Goal: Task Accomplishment & Management: Use online tool/utility

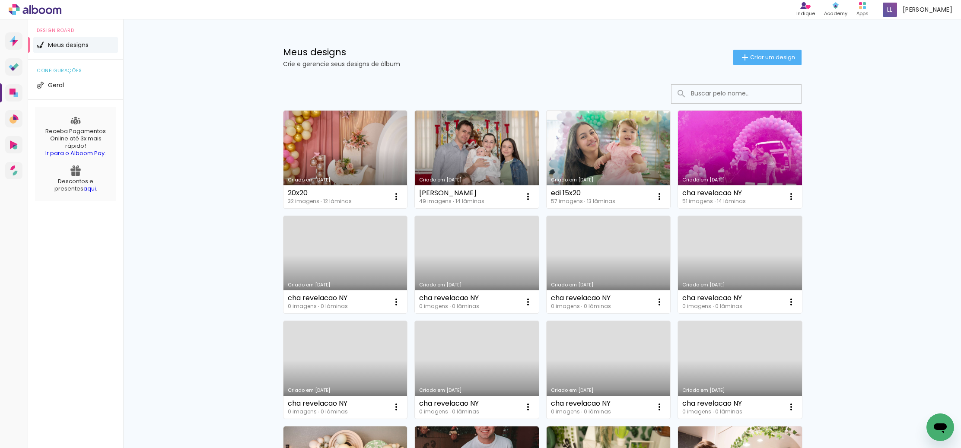
click at [366, 156] on link "Criado em [DATE]" at bounding box center [345, 160] width 124 height 98
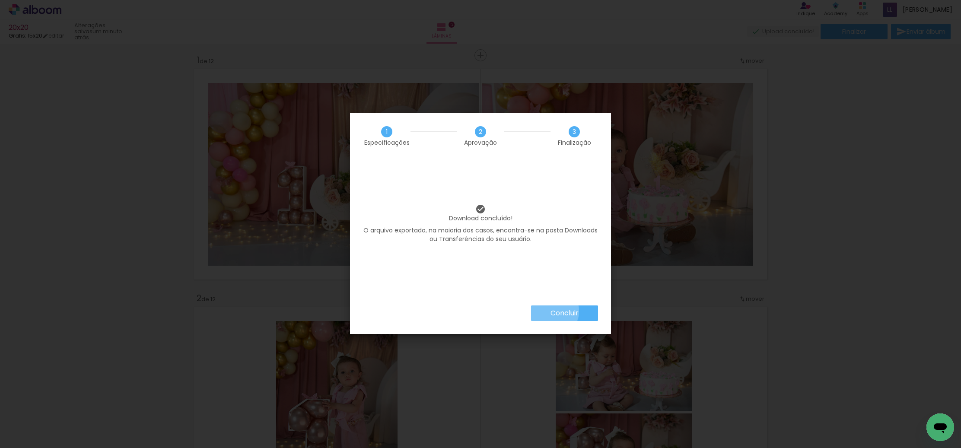
click at [0, 0] on slot "Concluir" at bounding box center [0, 0] width 0 height 0
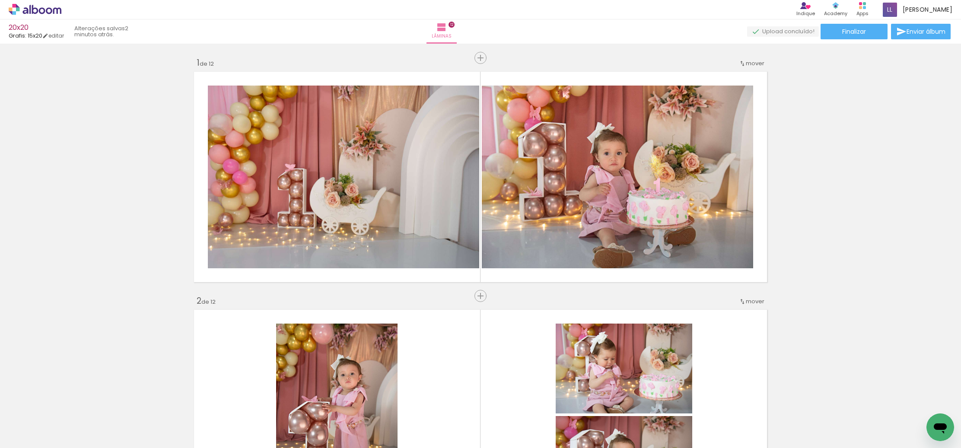
scroll to position [3, 0]
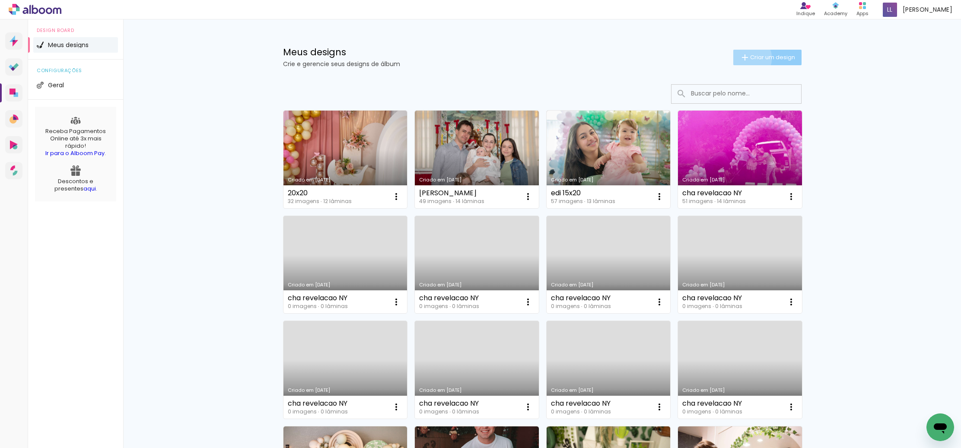
click at [746, 58] on iron-icon at bounding box center [745, 57] width 10 height 10
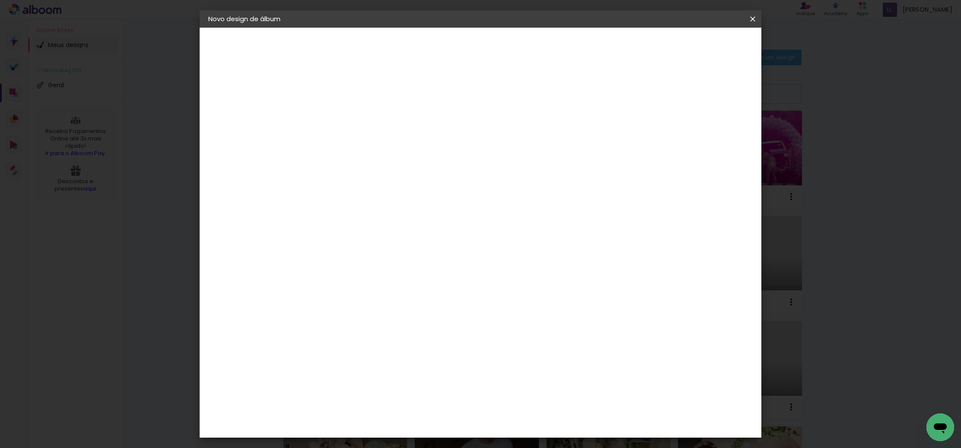
click at [350, 120] on input at bounding box center [350, 115] width 0 height 13
type input "Aurora"
type paper-input "Aurora"
click at [0, 0] on slot "Avançar" at bounding box center [0, 0] width 0 height 0
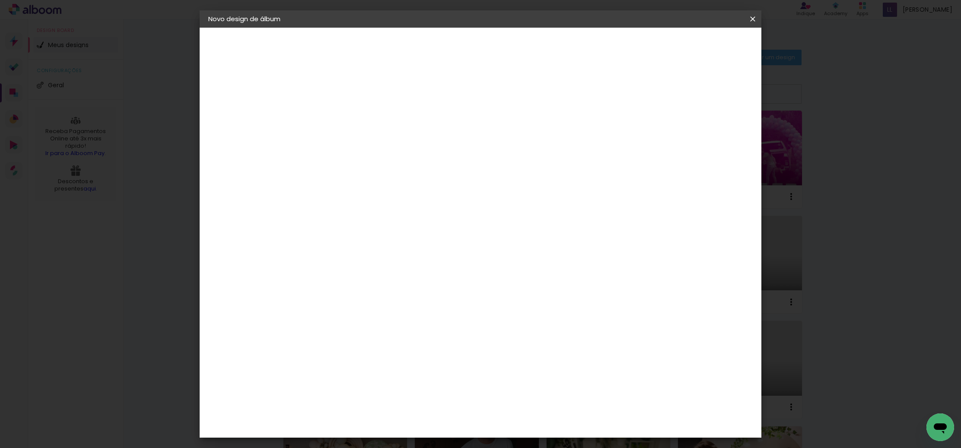
click at [351, 366] on div "Grafis" at bounding box center [354, 369] width 20 height 7
click at [0, 0] on slot "Avançar" at bounding box center [0, 0] width 0 height 0
click at [394, 145] on iron-icon at bounding box center [388, 150] width 10 height 10
click at [0, 0] on slot "Compacta" at bounding box center [0, 0] width 0 height 0
type input "Compacta"
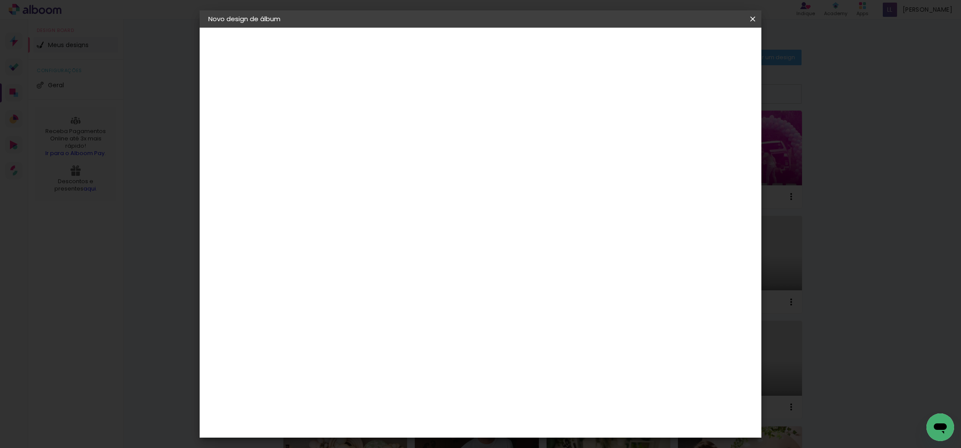
click at [408, 370] on span "20x20" at bounding box center [388, 381] width 40 height 23
click at [0, 0] on slot "Avançar" at bounding box center [0, 0] width 0 height 0
click at [656, 92] on div at bounding box center [653, 93] width 8 height 8
type paper-checkbox "on"
click at [705, 47] on span "Iniciar design" at bounding box center [685, 46] width 39 height 6
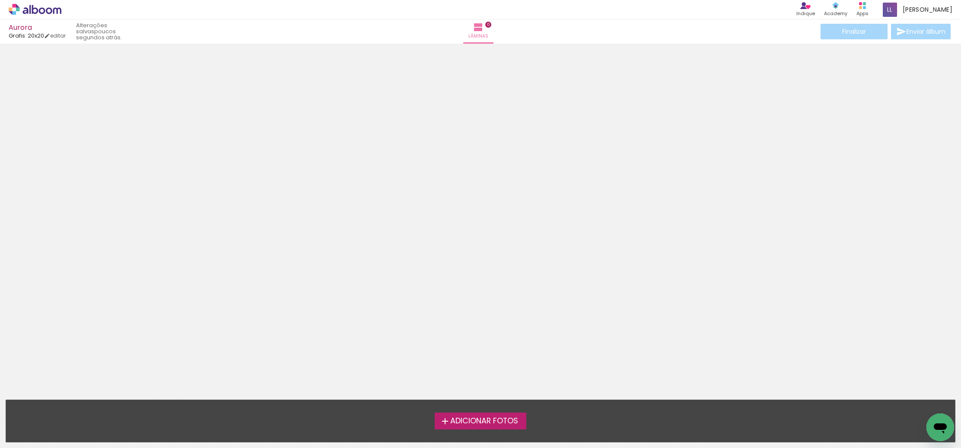
click at [483, 423] on span "Adicionar Fotos" at bounding box center [484, 421] width 68 height 8
click at [0, 0] on input "file" at bounding box center [0, 0] width 0 height 0
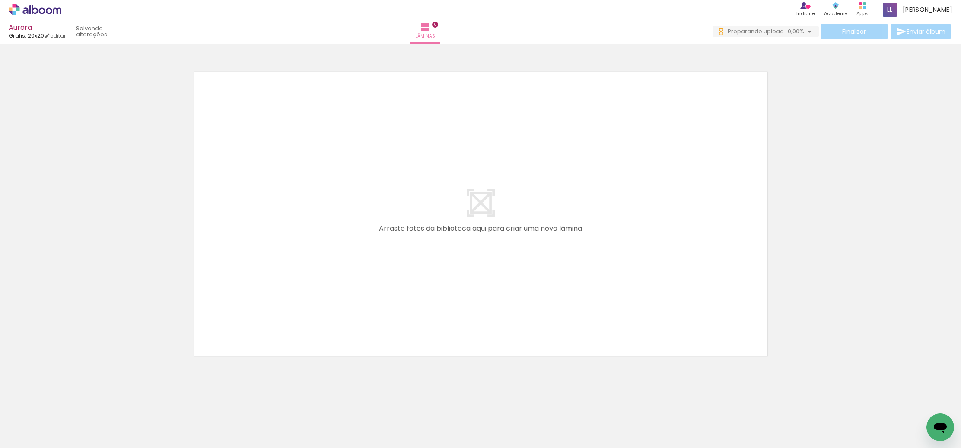
click at [27, 440] on span "Adicionar Fotos" at bounding box center [31, 437] width 26 height 10
click at [0, 0] on input "file" at bounding box center [0, 0] width 0 height 0
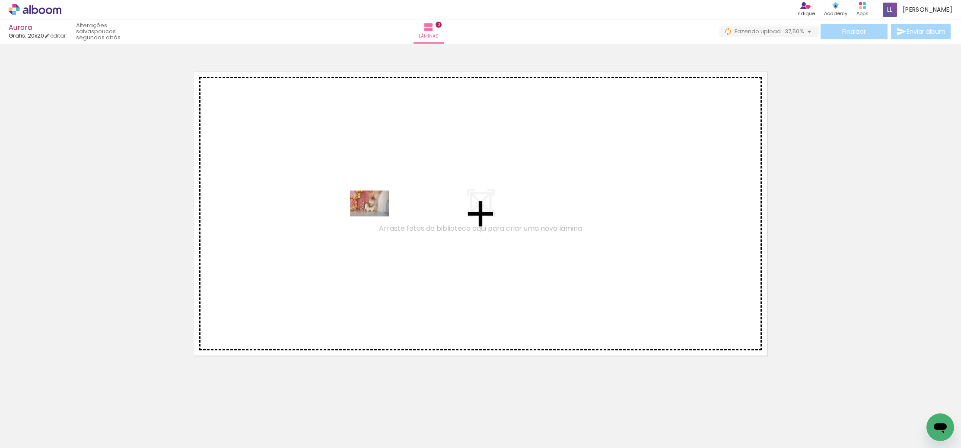
drag, startPoint x: 81, startPoint y: 421, endPoint x: 377, endPoint y: 215, distance: 360.4
click at [379, 212] on quentale-workspace at bounding box center [480, 224] width 961 height 448
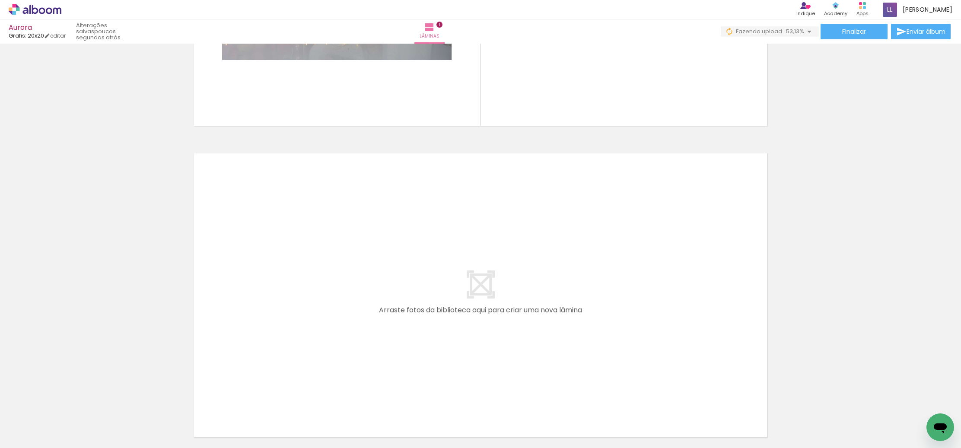
scroll to position [226, 0]
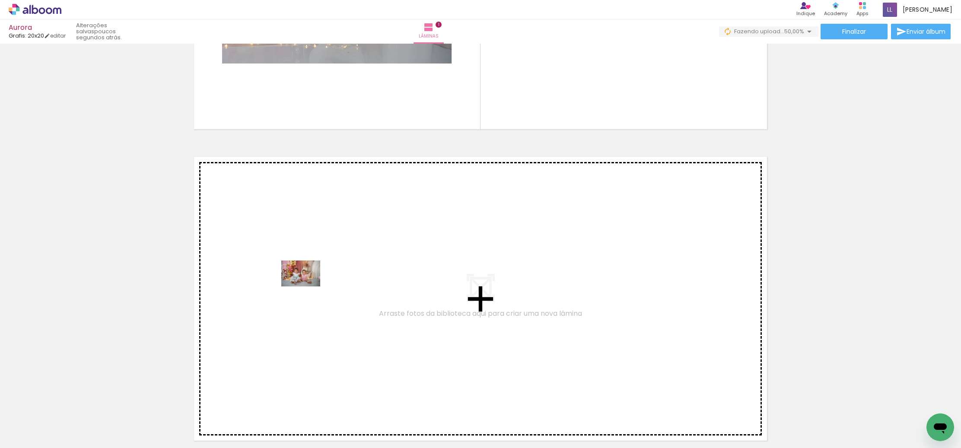
click at [316, 267] on quentale-workspace at bounding box center [480, 224] width 961 height 448
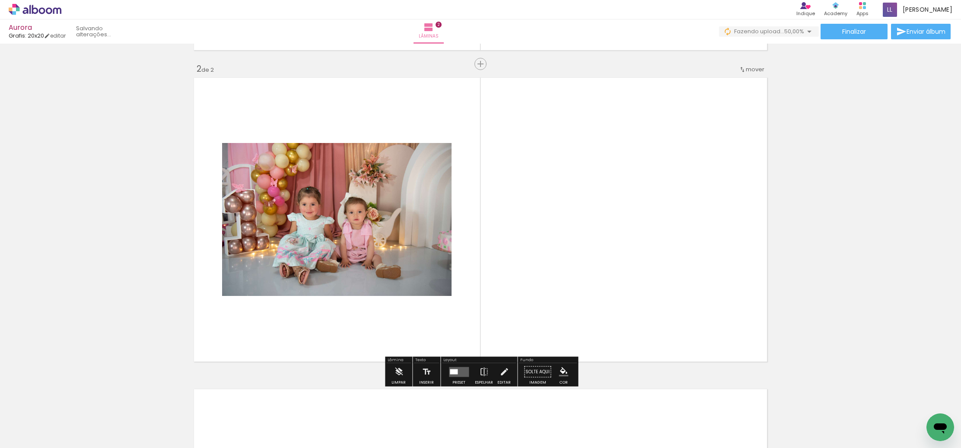
scroll to position [306, 0]
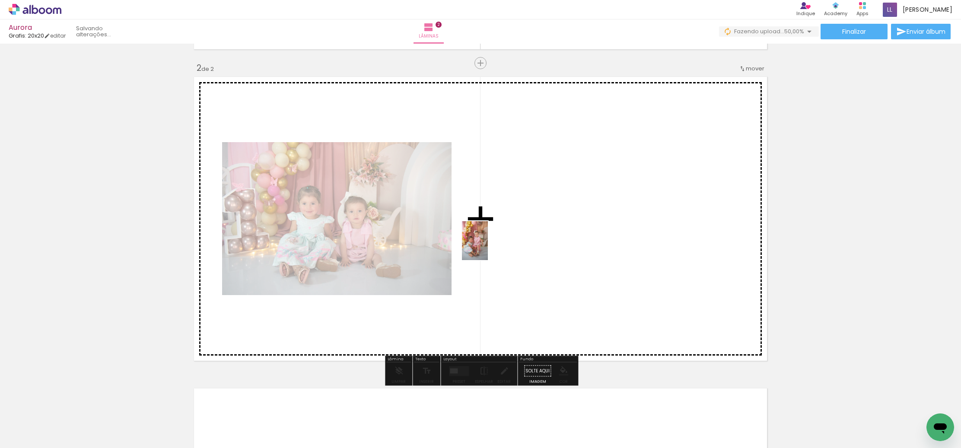
drag, startPoint x: 225, startPoint y: 390, endPoint x: 454, endPoint y: 264, distance: 261.3
click at [490, 240] on quentale-workspace at bounding box center [480, 224] width 961 height 448
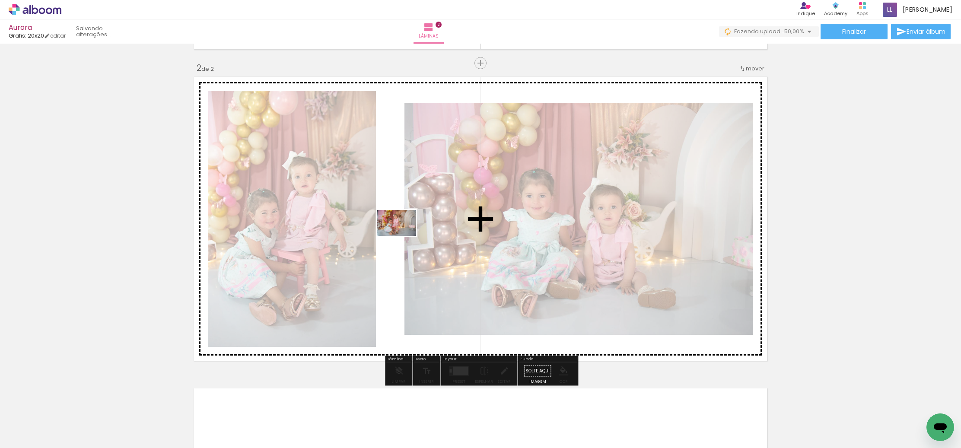
drag, startPoint x: 236, startPoint y: 420, endPoint x: 403, endPoint y: 236, distance: 249.3
click at [403, 236] on quentale-workspace at bounding box center [480, 224] width 961 height 448
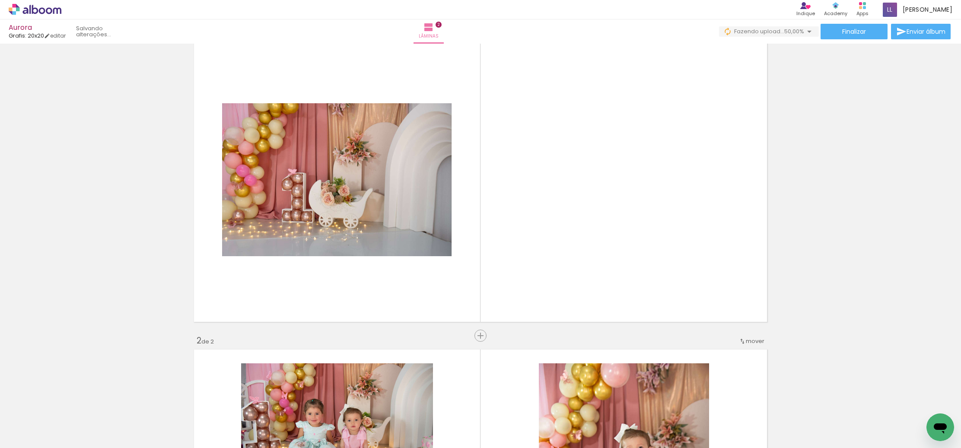
scroll to position [0, 0]
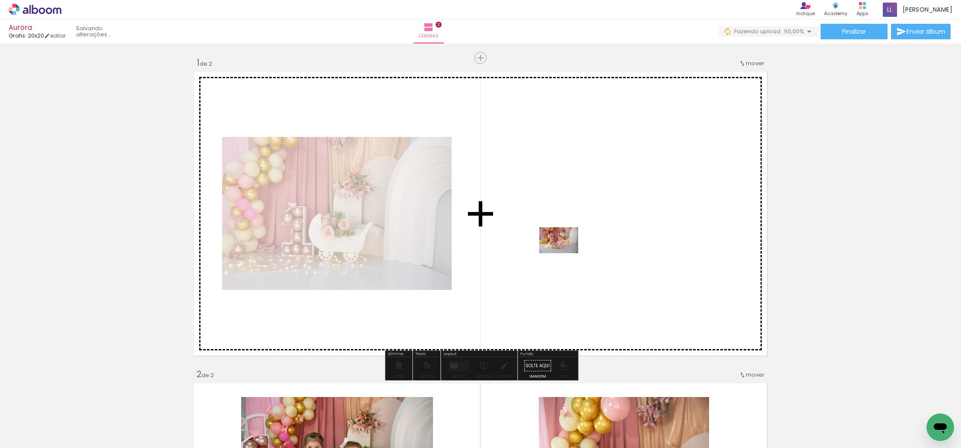
click at [571, 242] on quentale-workspace at bounding box center [480, 224] width 961 height 448
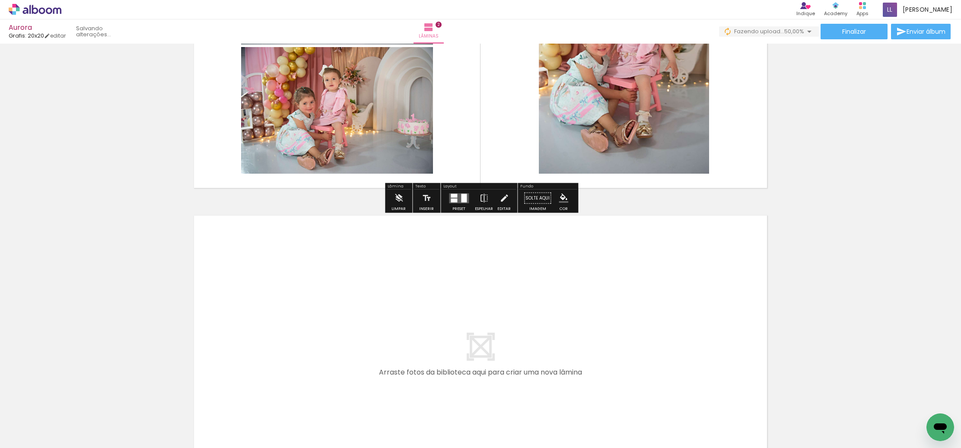
scroll to position [482, 0]
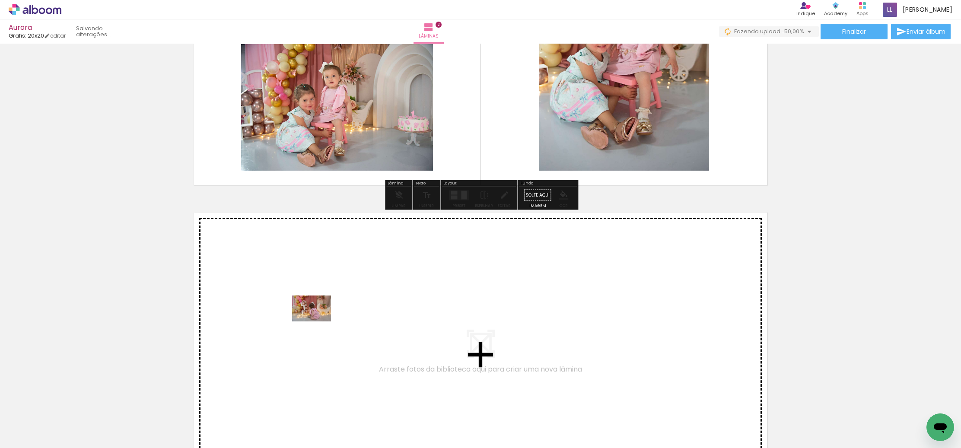
click at [317, 318] on quentale-workspace at bounding box center [480, 224] width 961 height 448
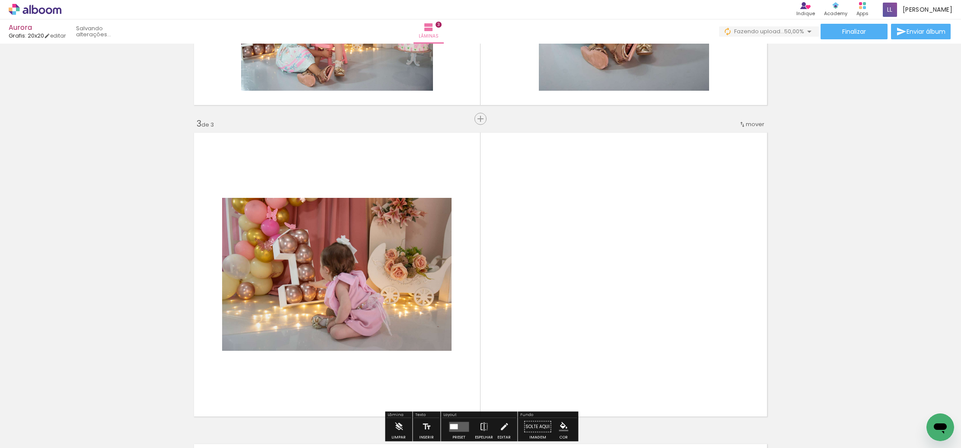
scroll to position [618, 0]
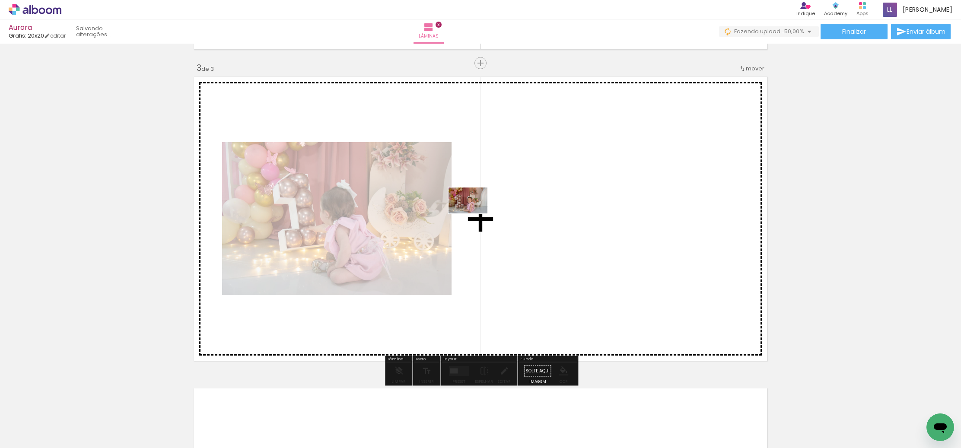
drag, startPoint x: 382, startPoint y: 411, endPoint x: 440, endPoint y: 391, distance: 60.8
click at [474, 215] on quentale-workspace at bounding box center [480, 224] width 961 height 448
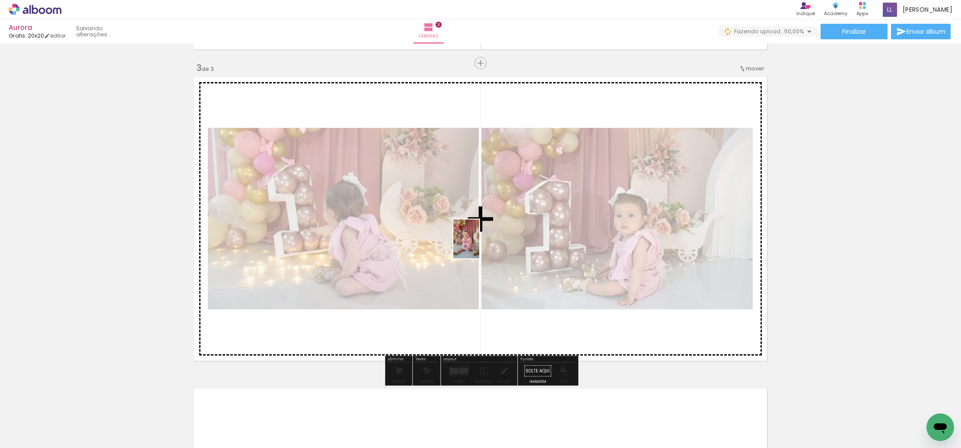
drag, startPoint x: 425, startPoint y: 424, endPoint x: 484, endPoint y: 250, distance: 183.3
click at [479, 245] on quentale-workspace at bounding box center [480, 224] width 961 height 448
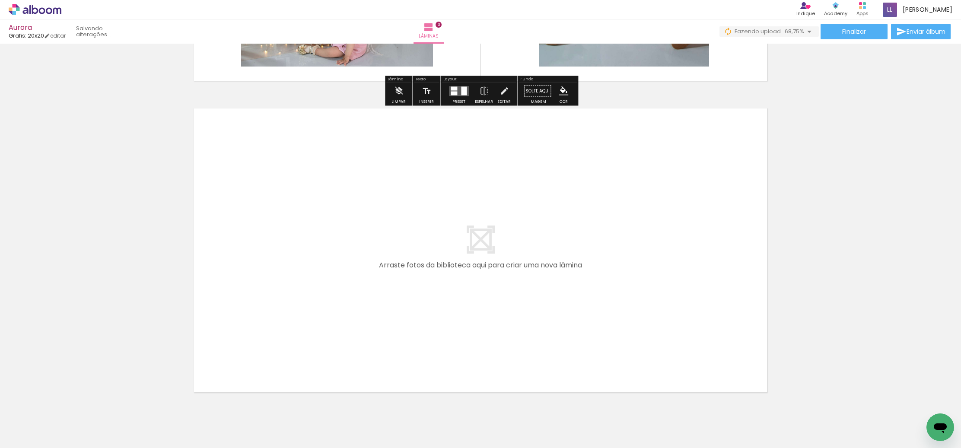
scroll to position [930, 0]
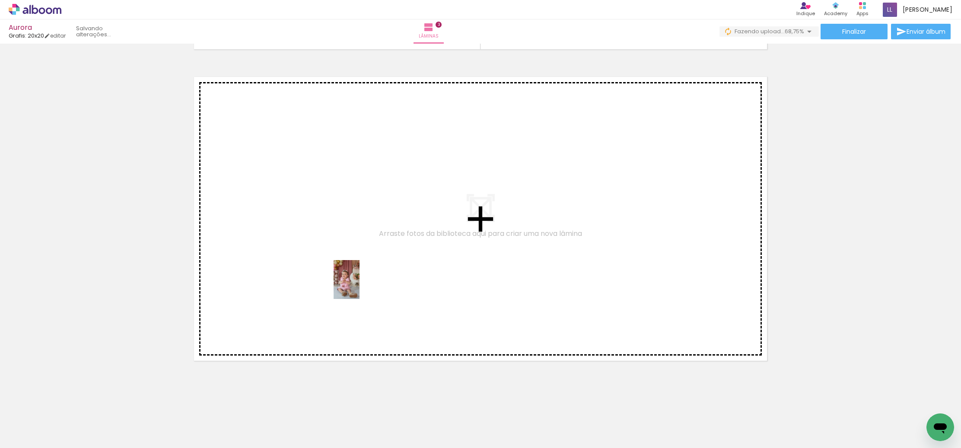
drag, startPoint x: 475, startPoint y: 415, endPoint x: 359, endPoint y: 286, distance: 174.1
click at [359, 286] on quentale-workspace at bounding box center [480, 224] width 961 height 448
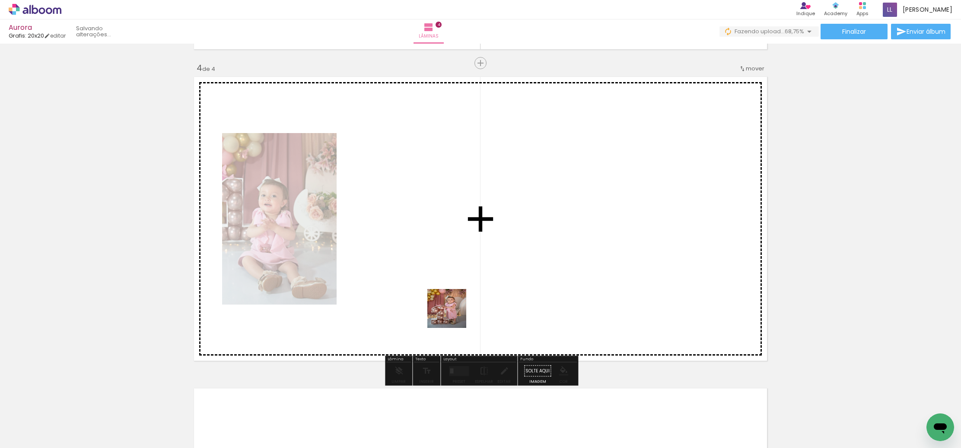
click at [419, 280] on quentale-workspace at bounding box center [480, 224] width 961 height 448
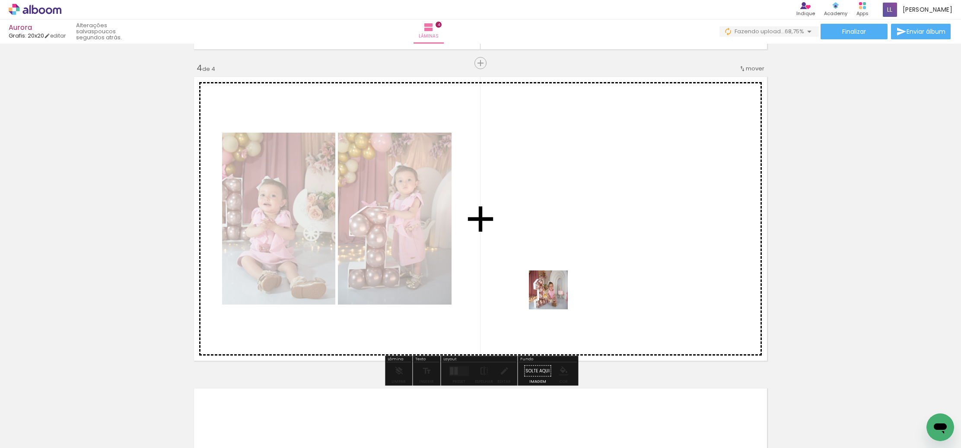
click at [542, 245] on quentale-workspace at bounding box center [480, 224] width 961 height 448
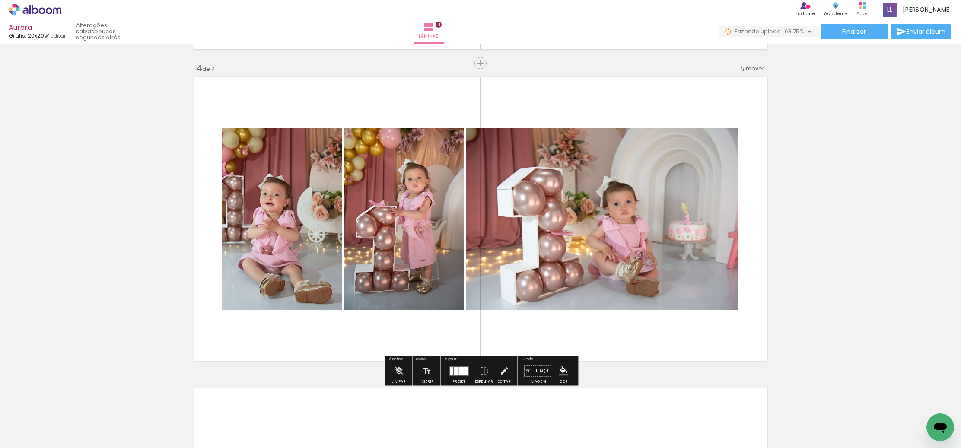
click at [748, 69] on span "mover" at bounding box center [755, 68] width 19 height 8
click at [732, 77] on span "2" at bounding box center [734, 81] width 5 height 14
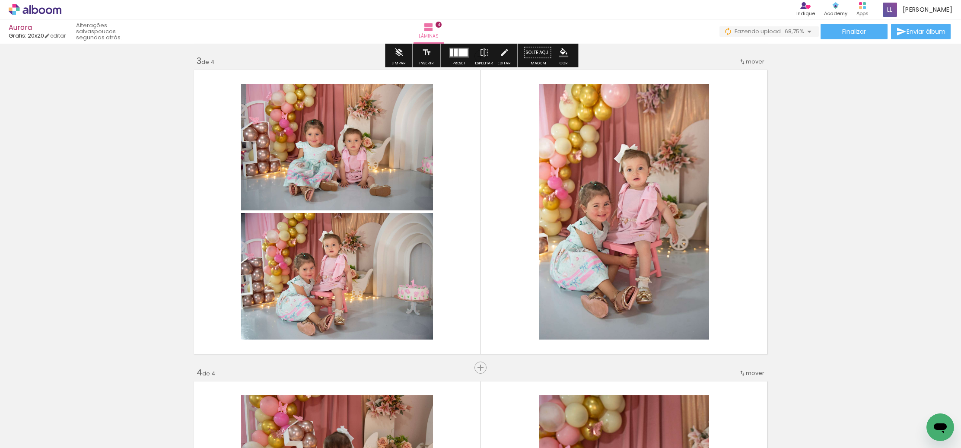
scroll to position [627, 0]
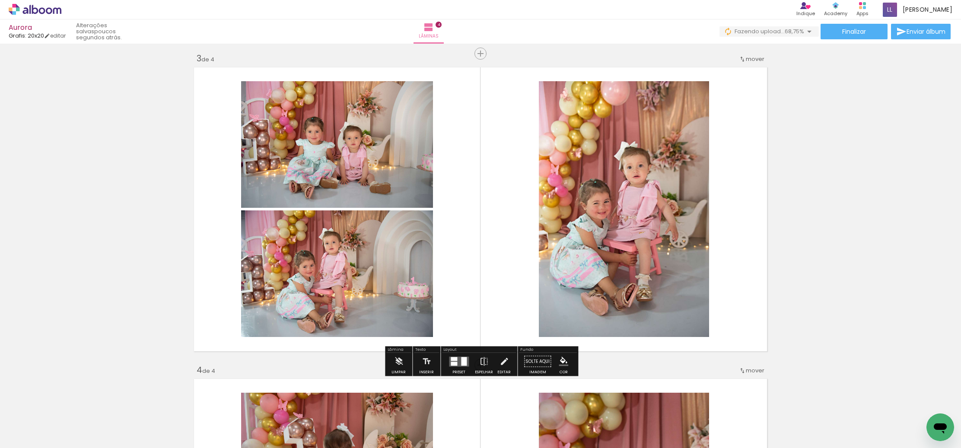
click at [744, 57] on iron-icon at bounding box center [742, 59] width 7 height 7
drag, startPoint x: 925, startPoint y: 217, endPoint x: 907, endPoint y: 212, distance: 19.0
click at [925, 217] on div "Inserir lâmina 1 de 4 Inserir lâmina 2 de 4 Inserir lâmina 3 de 4 Inserir lâmin…" at bounding box center [480, 198] width 961 height 1558
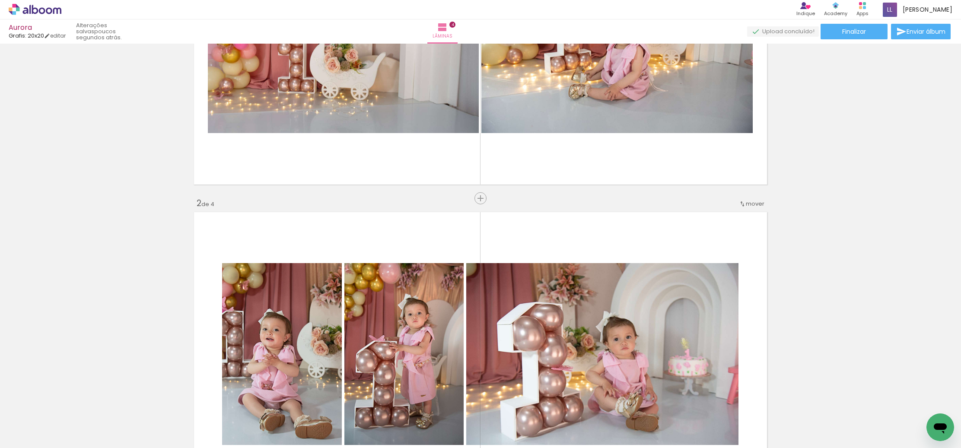
scroll to position [0, 0]
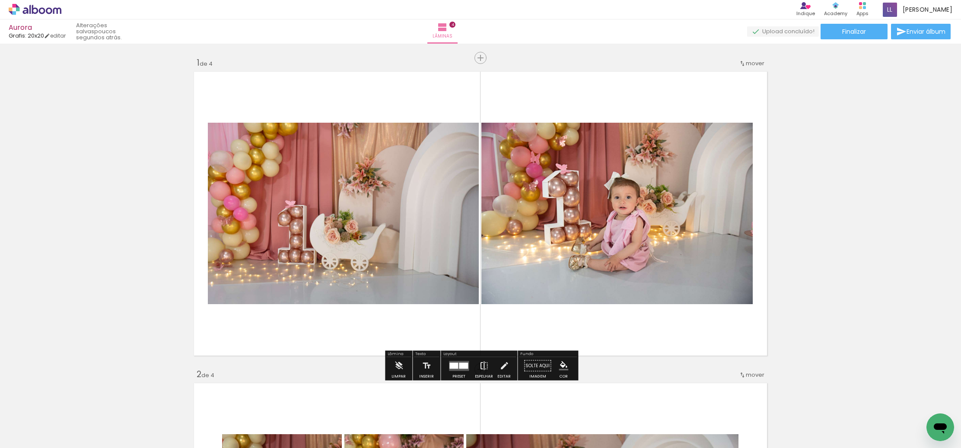
click at [481, 364] on iron-icon at bounding box center [484, 365] width 10 height 17
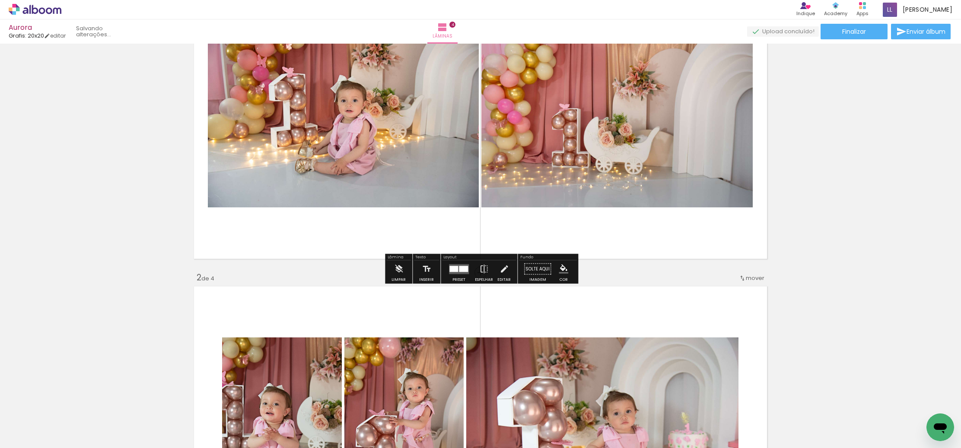
scroll to position [116, 0]
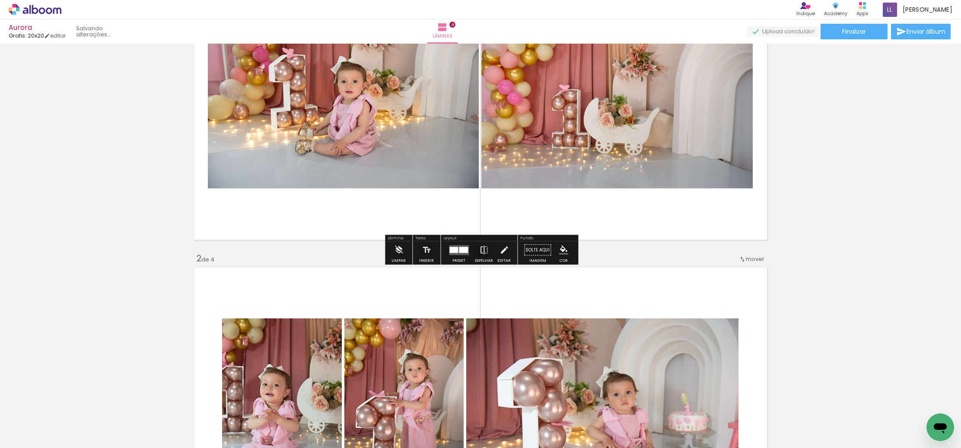
click at [482, 248] on iron-icon at bounding box center [484, 250] width 10 height 17
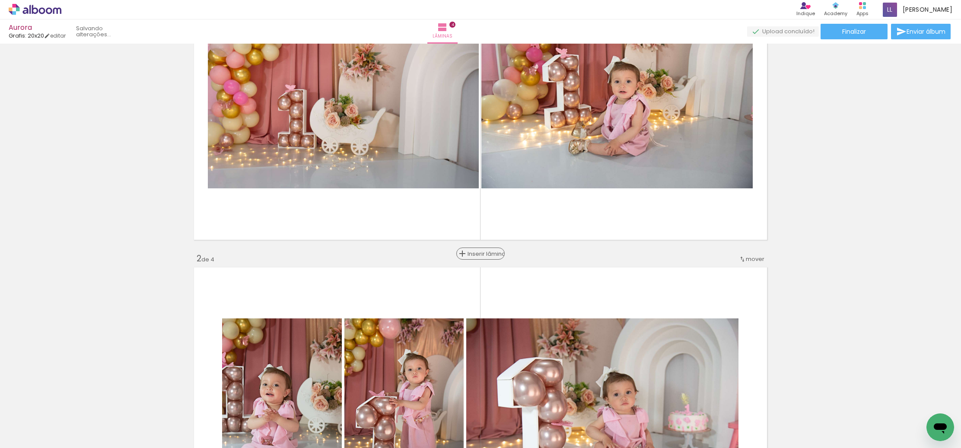
click at [480, 252] on span "Inserir lâmina" at bounding box center [485, 254] width 34 height 6
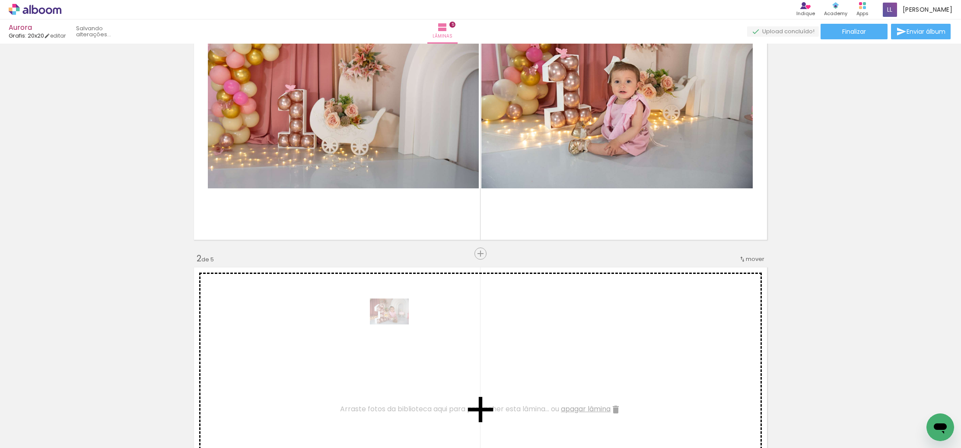
drag, startPoint x: 569, startPoint y: 424, endPoint x: 490, endPoint y: 372, distance: 94.3
click at [396, 325] on quentale-workspace at bounding box center [480, 224] width 961 height 448
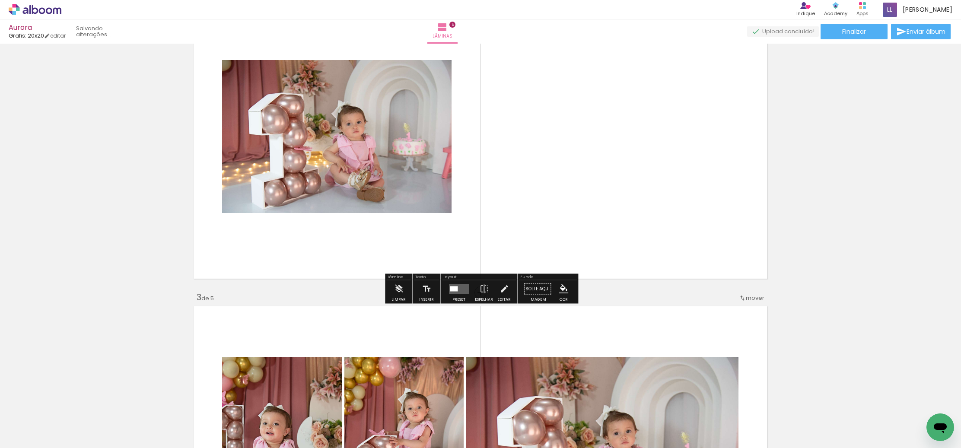
scroll to position [392, 0]
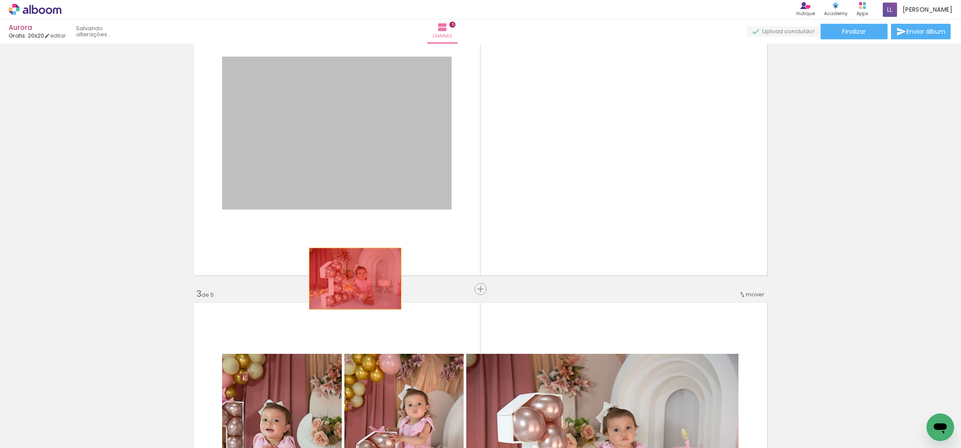
drag, startPoint x: 385, startPoint y: 163, endPoint x: 361, endPoint y: 281, distance: 120.9
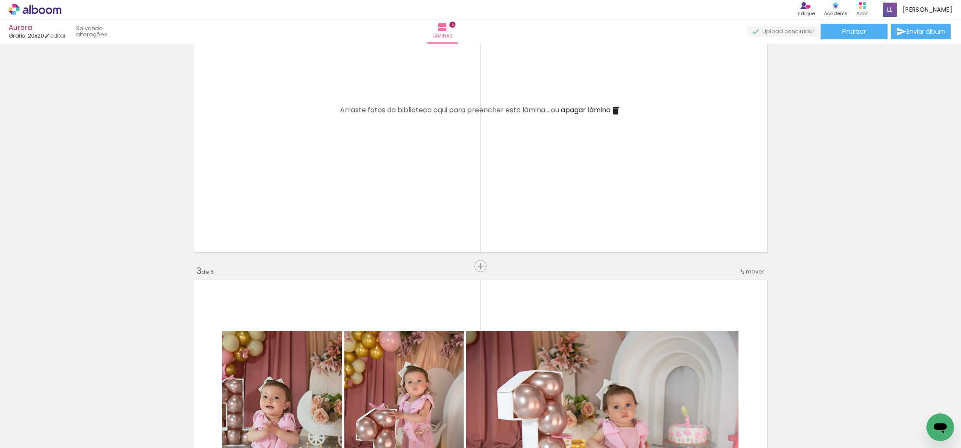
scroll to position [415, 0]
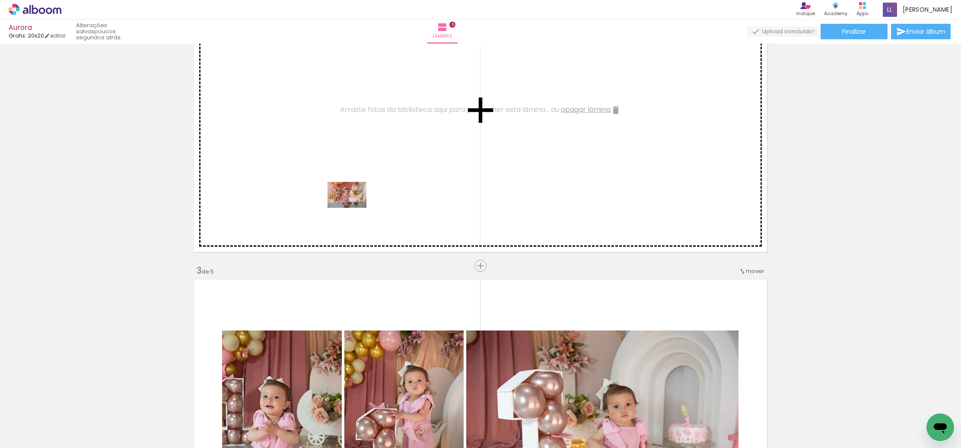
drag, startPoint x: 616, startPoint y: 416, endPoint x: 418, endPoint y: 220, distance: 279.0
click at [352, 201] on quentale-workspace at bounding box center [480, 224] width 961 height 448
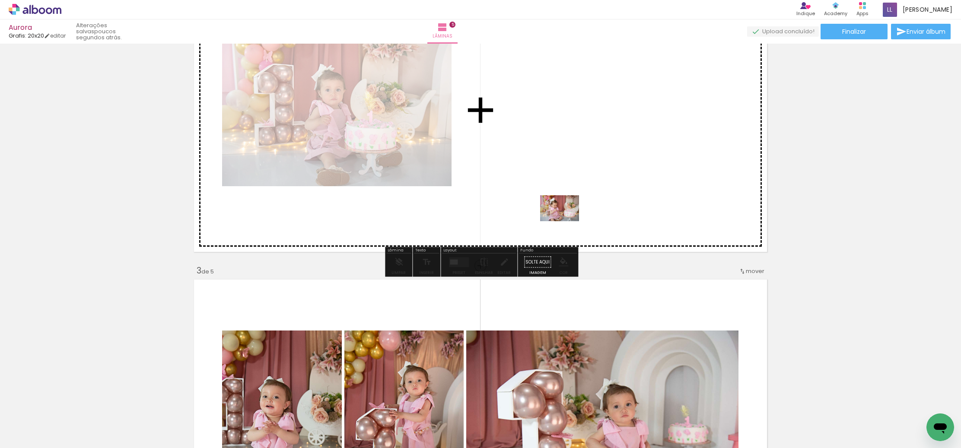
drag, startPoint x: 655, startPoint y: 398, endPoint x: 673, endPoint y: 314, distance: 85.4
click at [566, 221] on quentale-workspace at bounding box center [480, 224] width 961 height 448
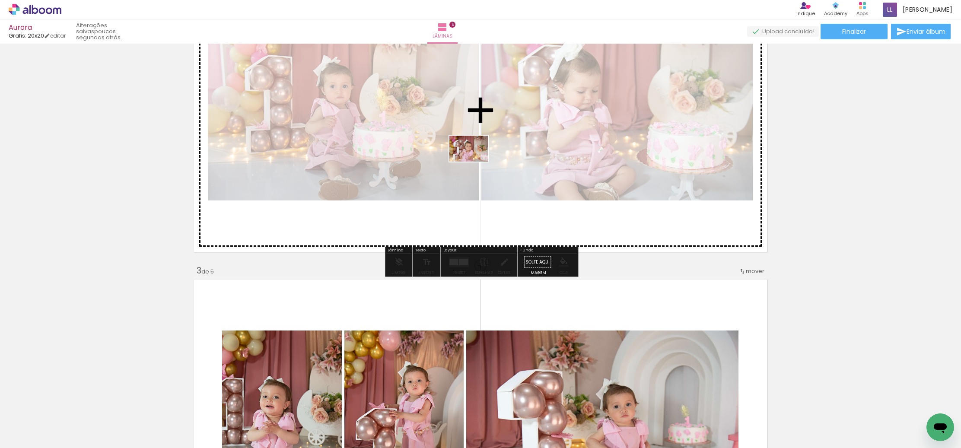
drag, startPoint x: 715, startPoint y: 420, endPoint x: 474, endPoint y: 160, distance: 354.4
click at [475, 160] on quentale-workspace at bounding box center [480, 224] width 961 height 448
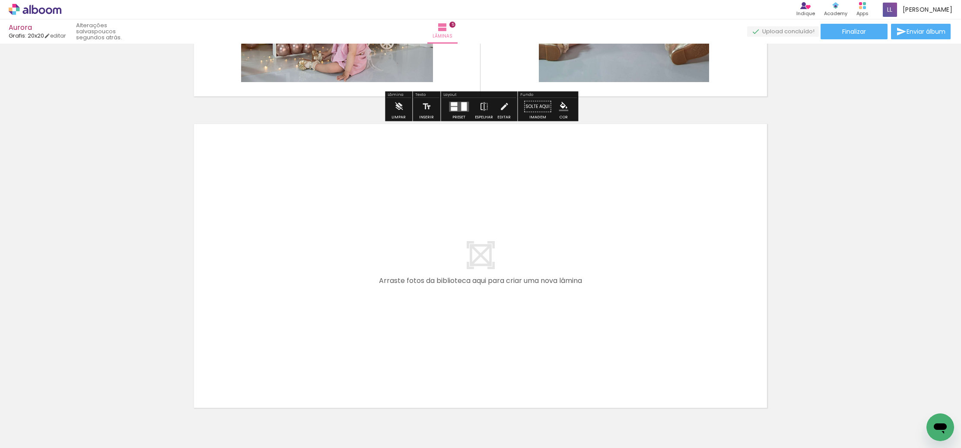
scroll to position [1506, 0]
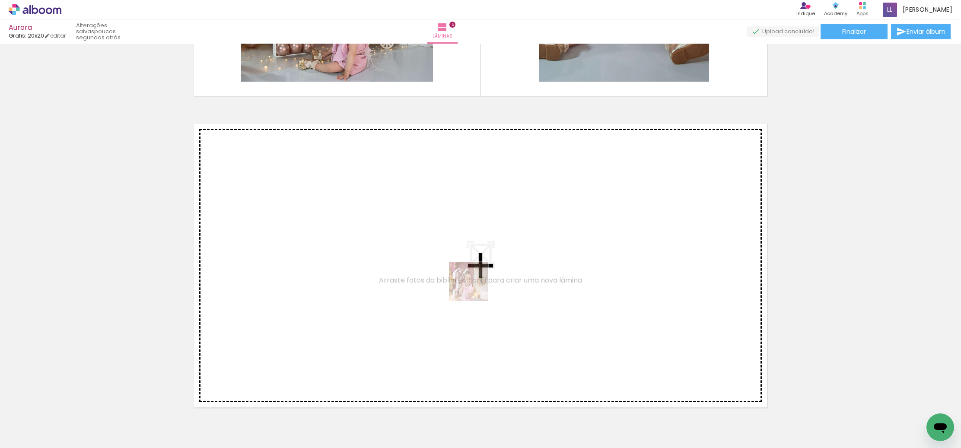
click at [401, 268] on quentale-workspace at bounding box center [480, 224] width 961 height 448
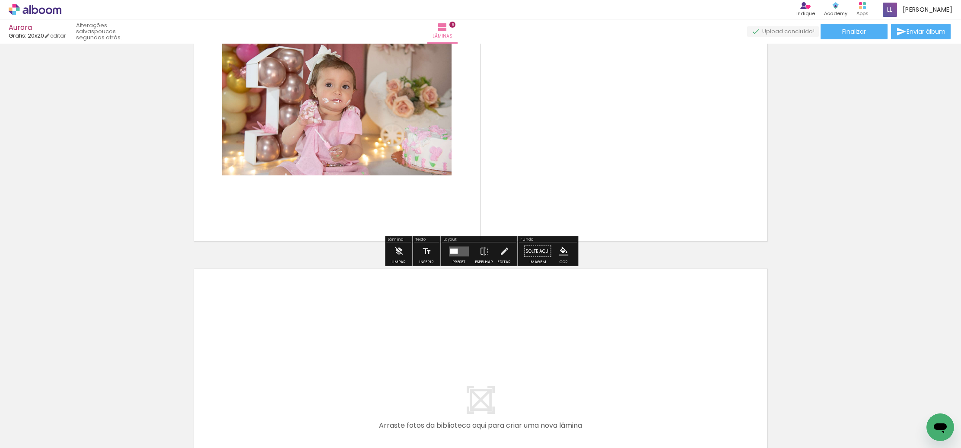
scroll to position [1676, 0]
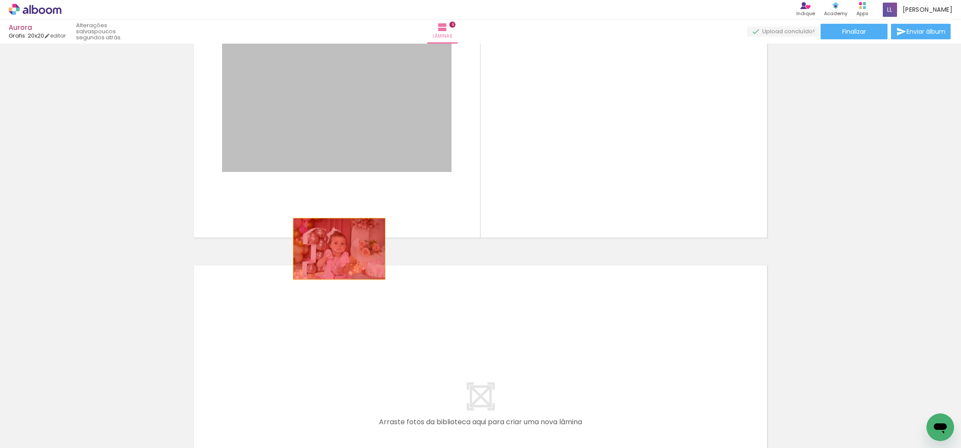
drag, startPoint x: 347, startPoint y: 95, endPoint x: 339, endPoint y: 249, distance: 154.5
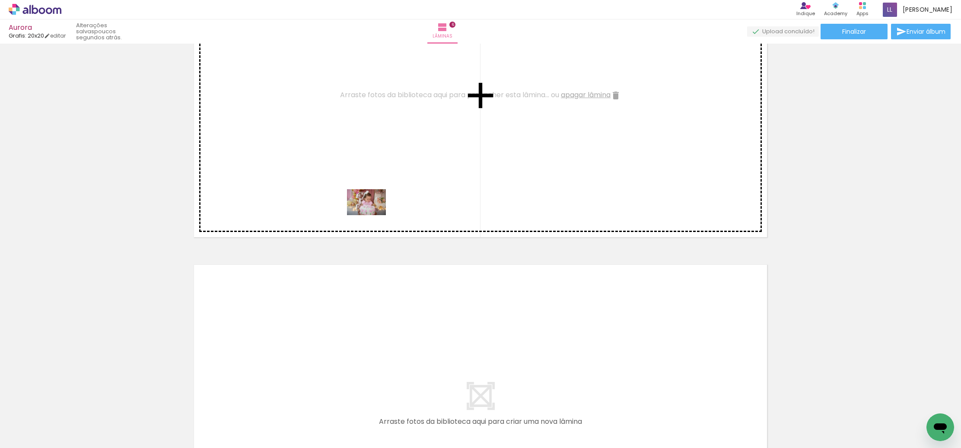
drag, startPoint x: 766, startPoint y: 420, endPoint x: 372, endPoint y: 209, distance: 447.2
click at [372, 209] on quentale-workspace at bounding box center [480, 224] width 961 height 448
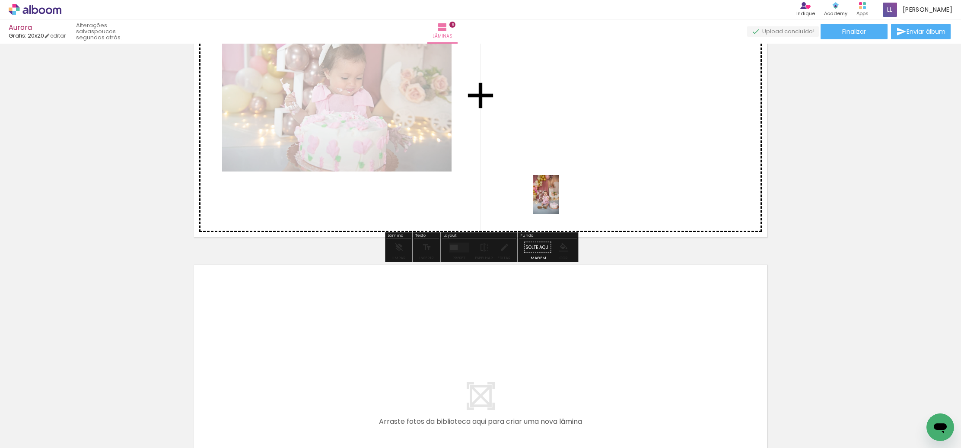
drag, startPoint x: 772, startPoint y: 386, endPoint x: 688, endPoint y: 293, distance: 125.1
click at [560, 202] on quentale-workspace at bounding box center [480, 224] width 961 height 448
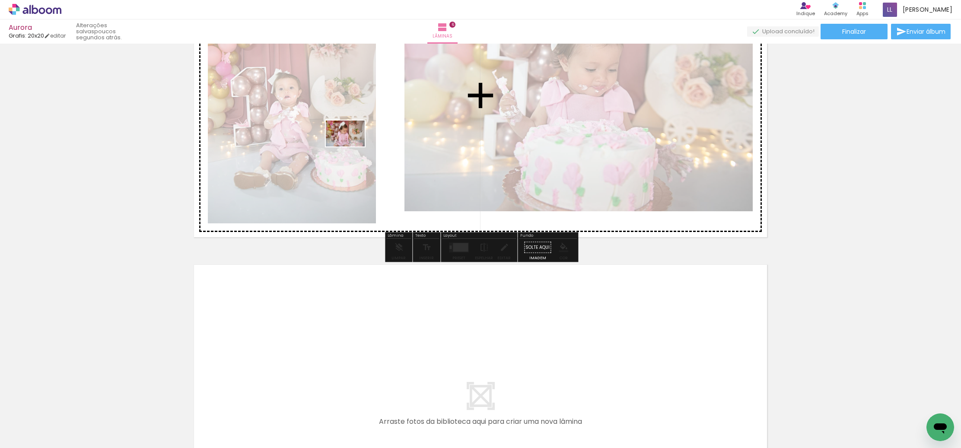
drag, startPoint x: 857, startPoint y: 415, endPoint x: 353, endPoint y: 147, distance: 571.3
click at [353, 147] on quentale-workspace at bounding box center [480, 224] width 961 height 448
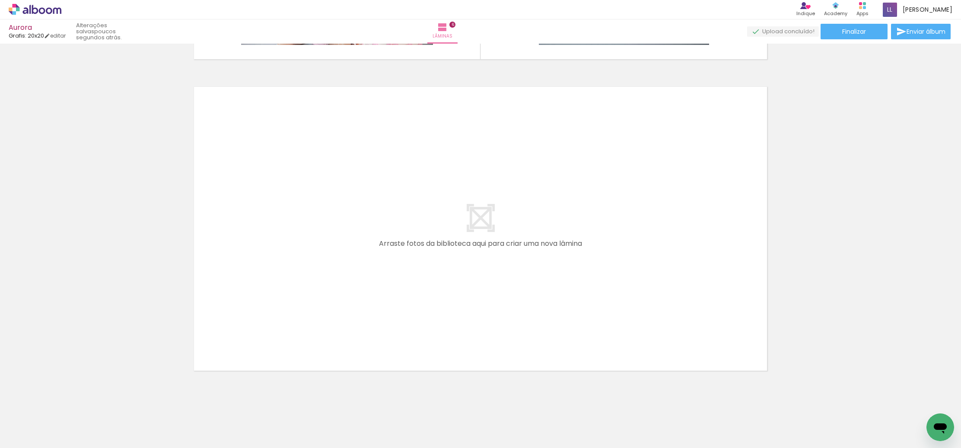
scroll to position [0, 522]
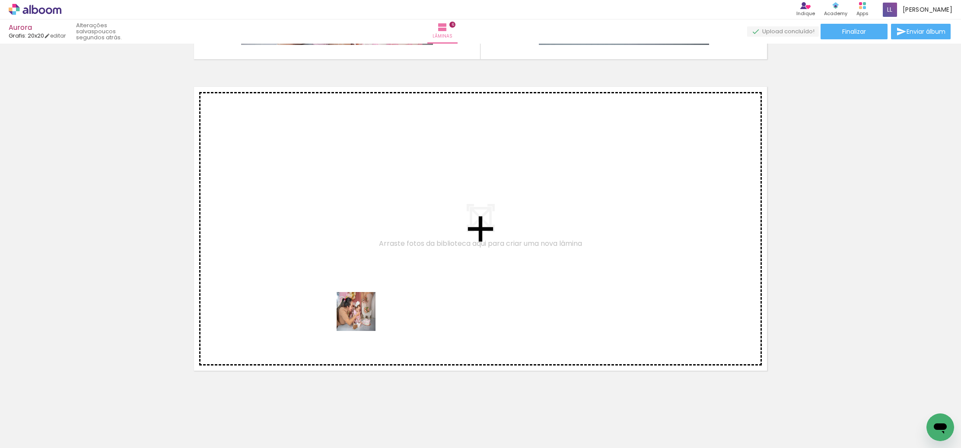
click at [327, 226] on quentale-workspace at bounding box center [480, 224] width 961 height 448
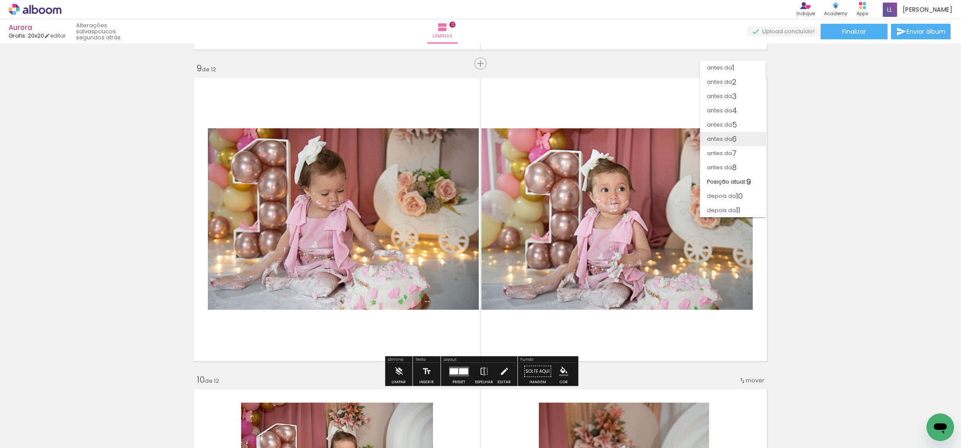
click at [733, 133] on span "6" at bounding box center [734, 139] width 5 height 14
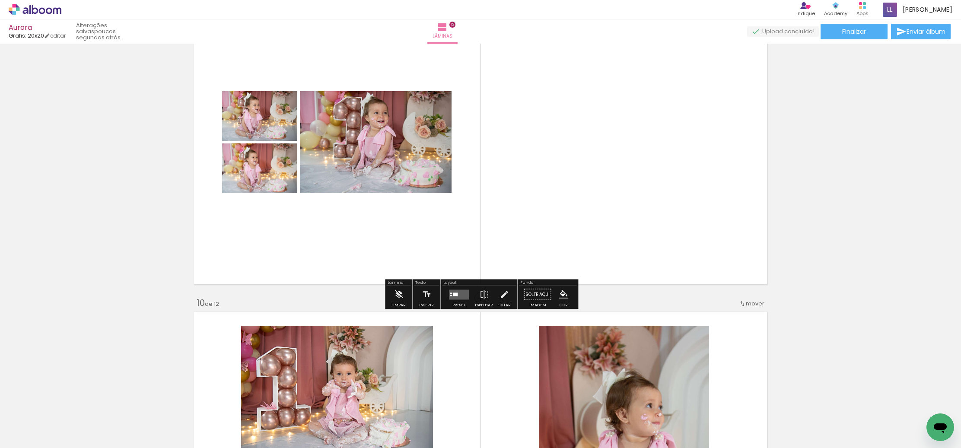
scroll to position [2634, 0]
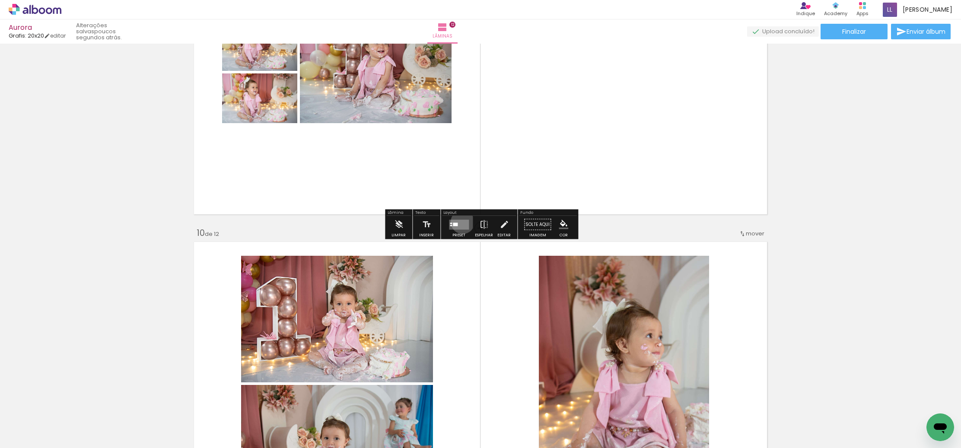
click at [461, 222] on quentale-layouter at bounding box center [459, 225] width 20 height 10
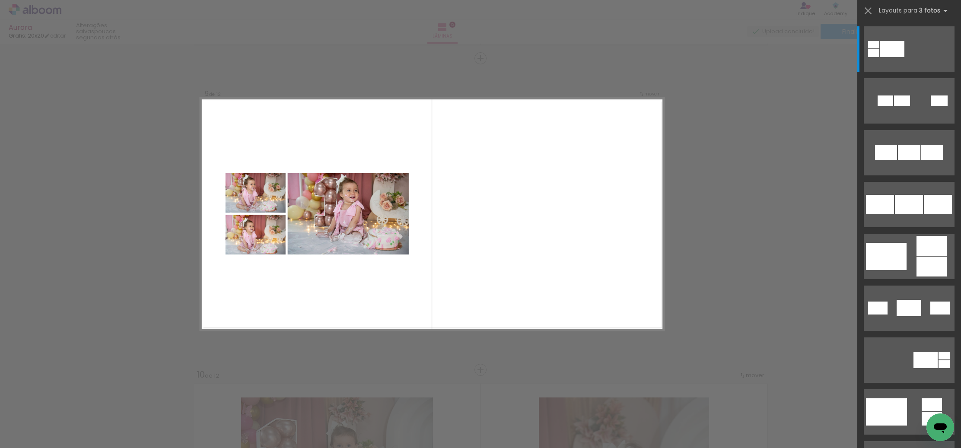
scroll to position [2487, 0]
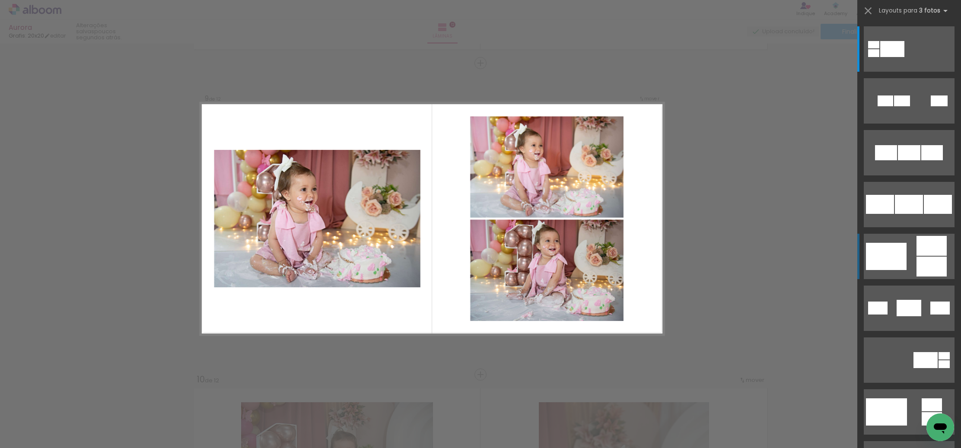
click at [934, 252] on div at bounding box center [932, 246] width 30 height 20
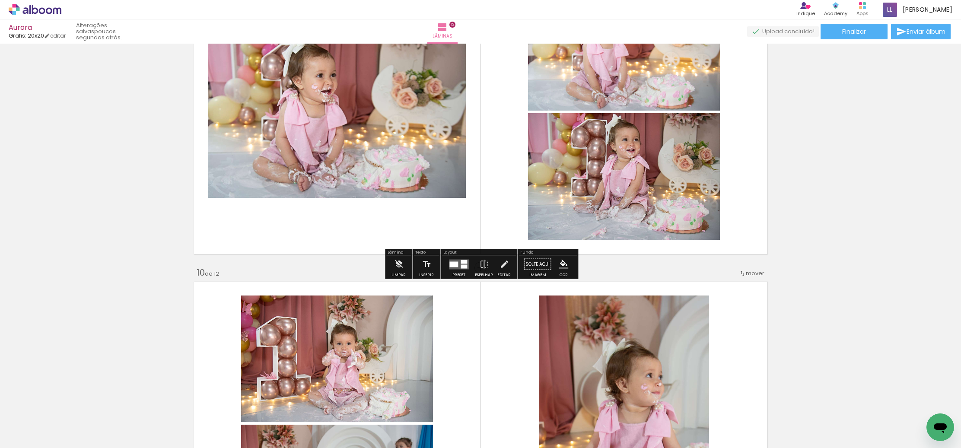
scroll to position [2602, 0]
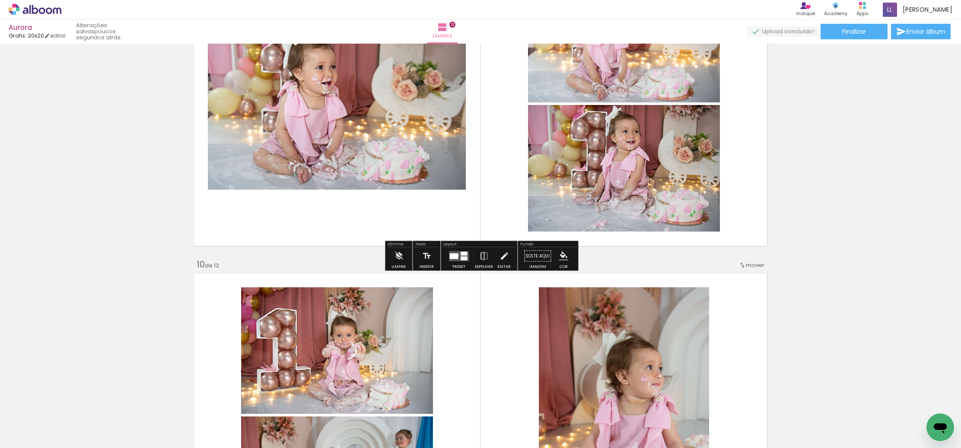
click at [455, 255] on div at bounding box center [453, 256] width 9 height 6
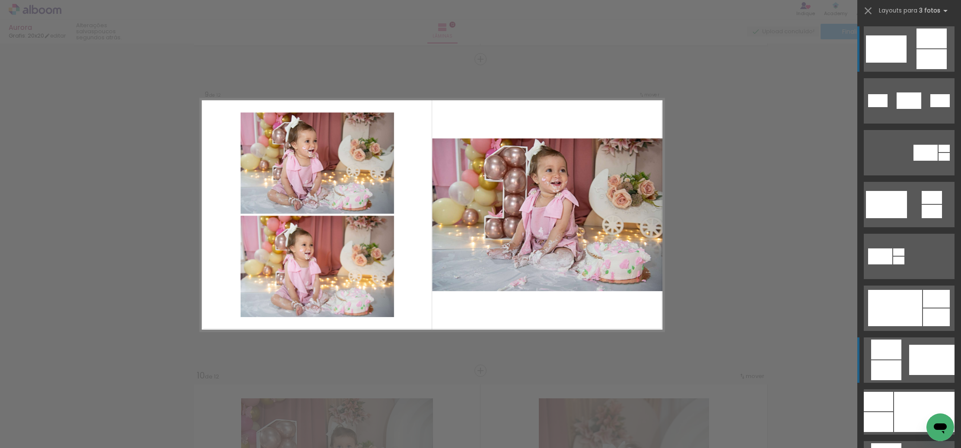
scroll to position [2487, 0]
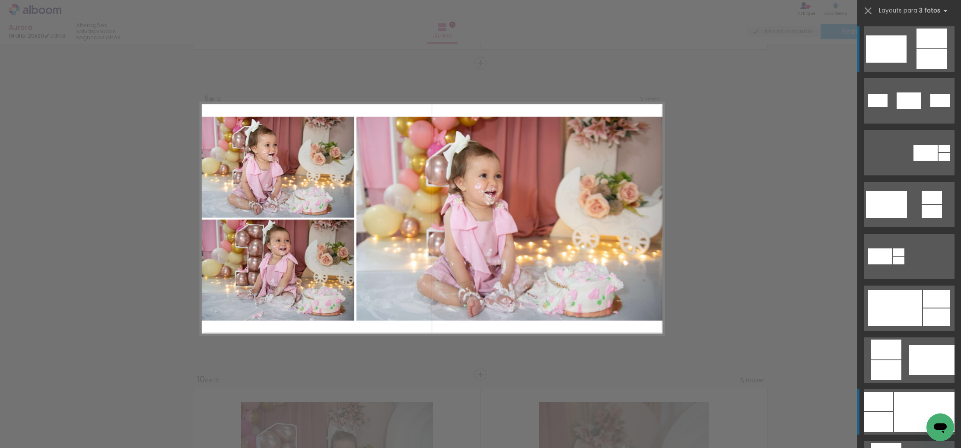
click at [913, 409] on div at bounding box center [924, 412] width 61 height 40
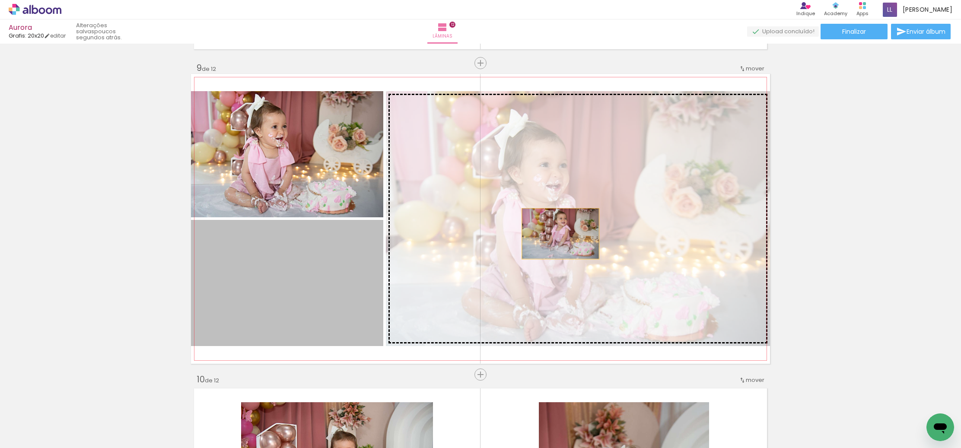
drag, startPoint x: 307, startPoint y: 264, endPoint x: 561, endPoint y: 234, distance: 256.0
click at [0, 0] on slot at bounding box center [0, 0] width 0 height 0
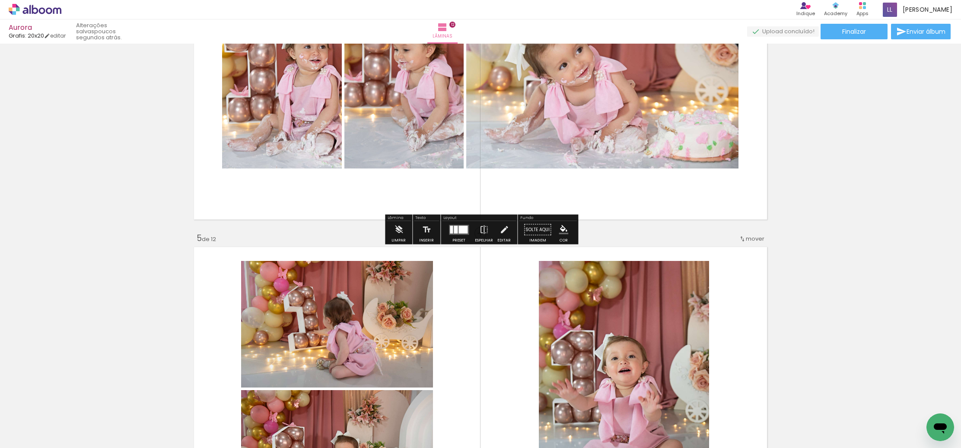
scroll to position [1110, 0]
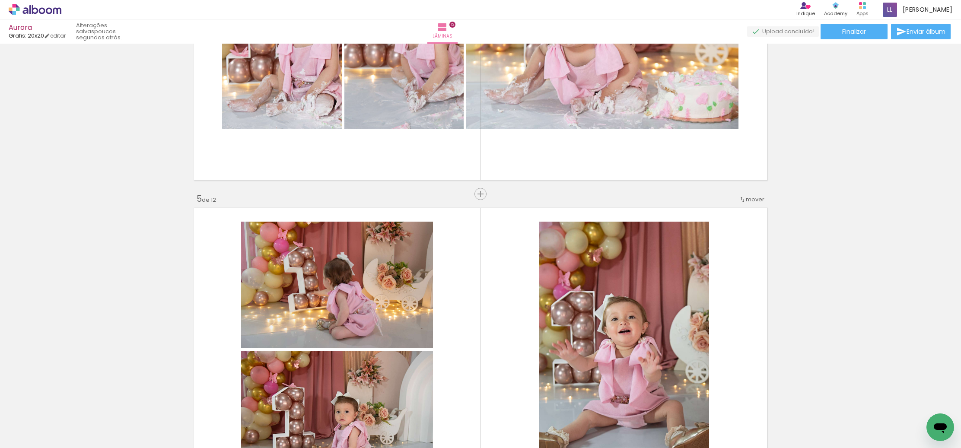
click at [745, 201] on iron-icon at bounding box center [742, 199] width 7 height 7
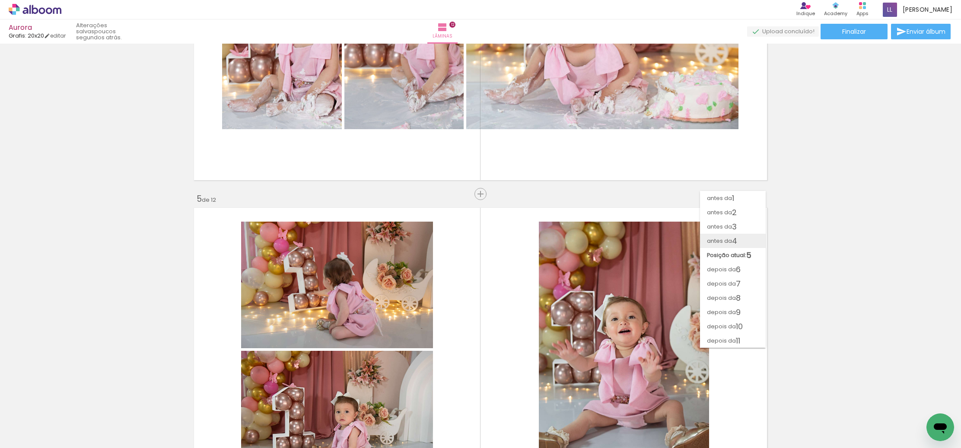
click at [730, 242] on span "antes da" at bounding box center [719, 241] width 25 height 14
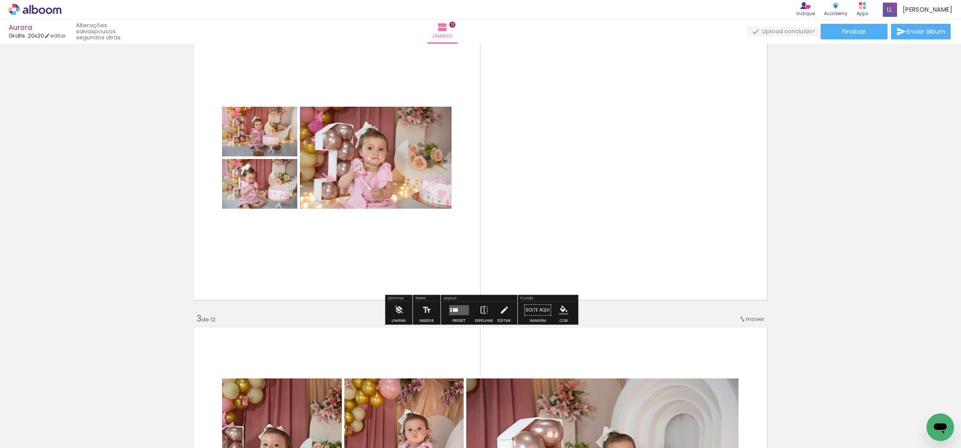
scroll to position [368, 0]
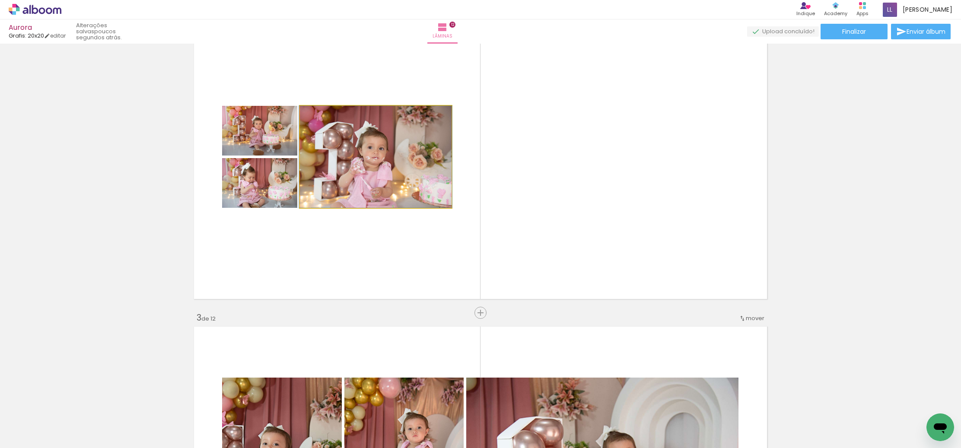
click at [424, 169] on quentale-photo at bounding box center [376, 157] width 152 height 102
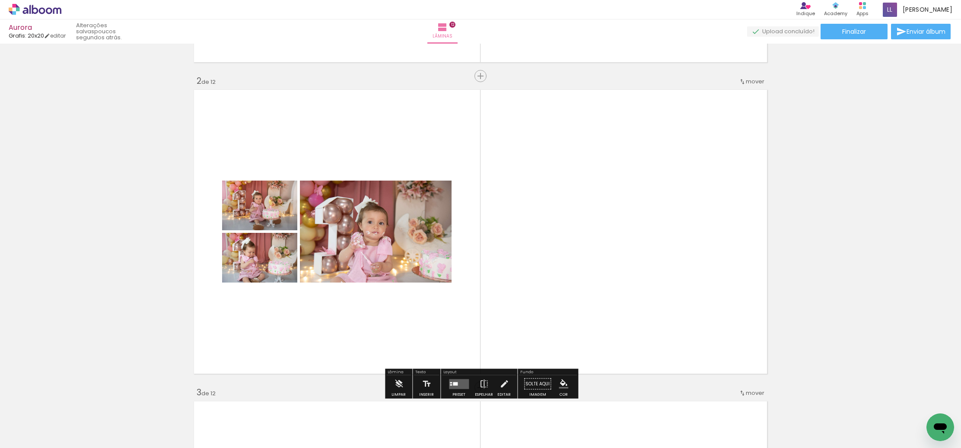
scroll to position [291, 0]
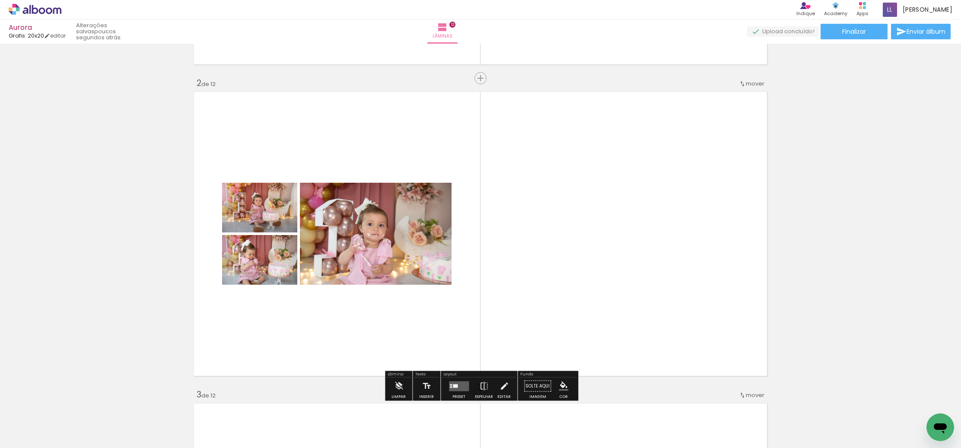
click at [745, 86] on iron-icon at bounding box center [742, 83] width 7 height 7
click at [725, 150] on span "depois da" at bounding box center [721, 151] width 29 height 14
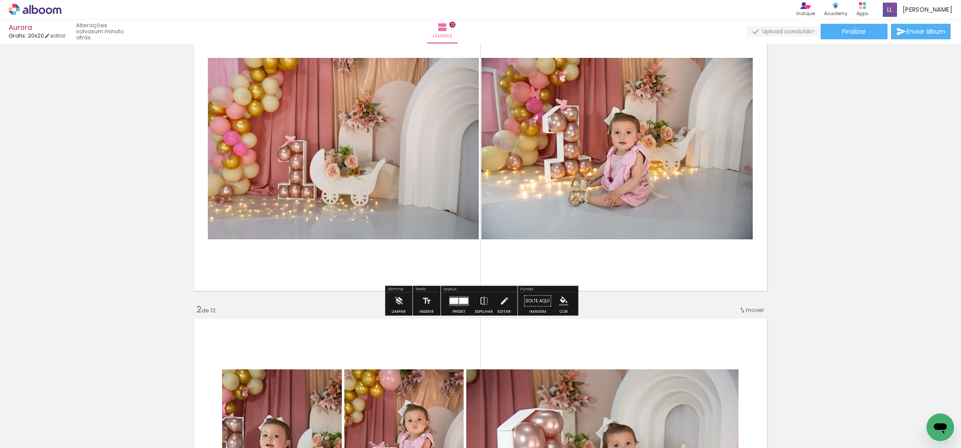
scroll to position [61, 0]
